Goal: Information Seeking & Learning: Learn about a topic

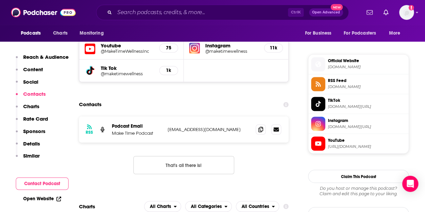
scroll to position [553, 0]
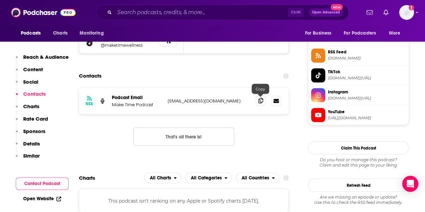
click at [261, 103] on span at bounding box center [261, 100] width 10 height 10
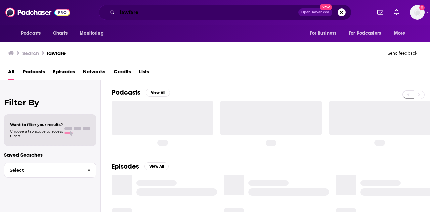
click at [247, 12] on input "lawfare" at bounding box center [207, 12] width 181 height 11
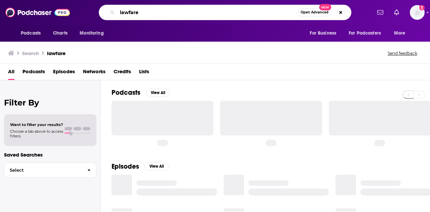
click at [247, 12] on input "lawfare" at bounding box center [207, 12] width 181 height 11
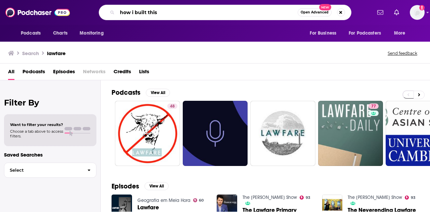
type input "how i built this"
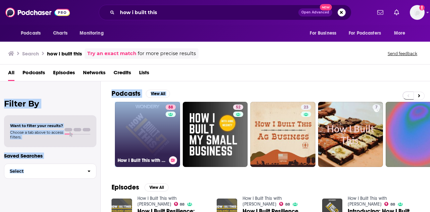
drag, startPoint x: 201, startPoint y: 74, endPoint x: 151, endPoint y: 128, distance: 73.5
click at [151, 128] on div "Search how i built this Try an exact match for more precise results Send feedba…" at bounding box center [215, 126] width 430 height 172
click at [151, 128] on link "88 How I Built This with Guy Raz" at bounding box center [147, 134] width 65 height 65
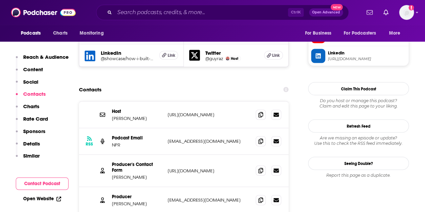
scroll to position [644, 0]
